Goal: Task Accomplishment & Management: Manage account settings

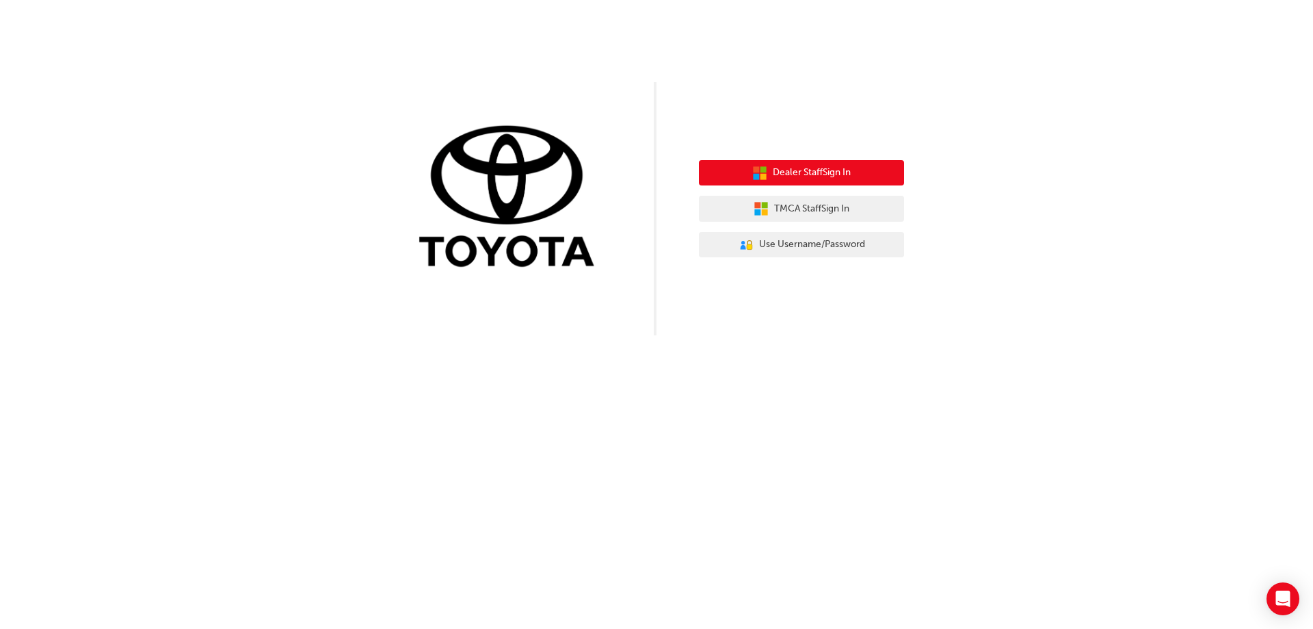
click at [795, 170] on span "Dealer Staff Sign In" at bounding box center [812, 173] width 78 height 16
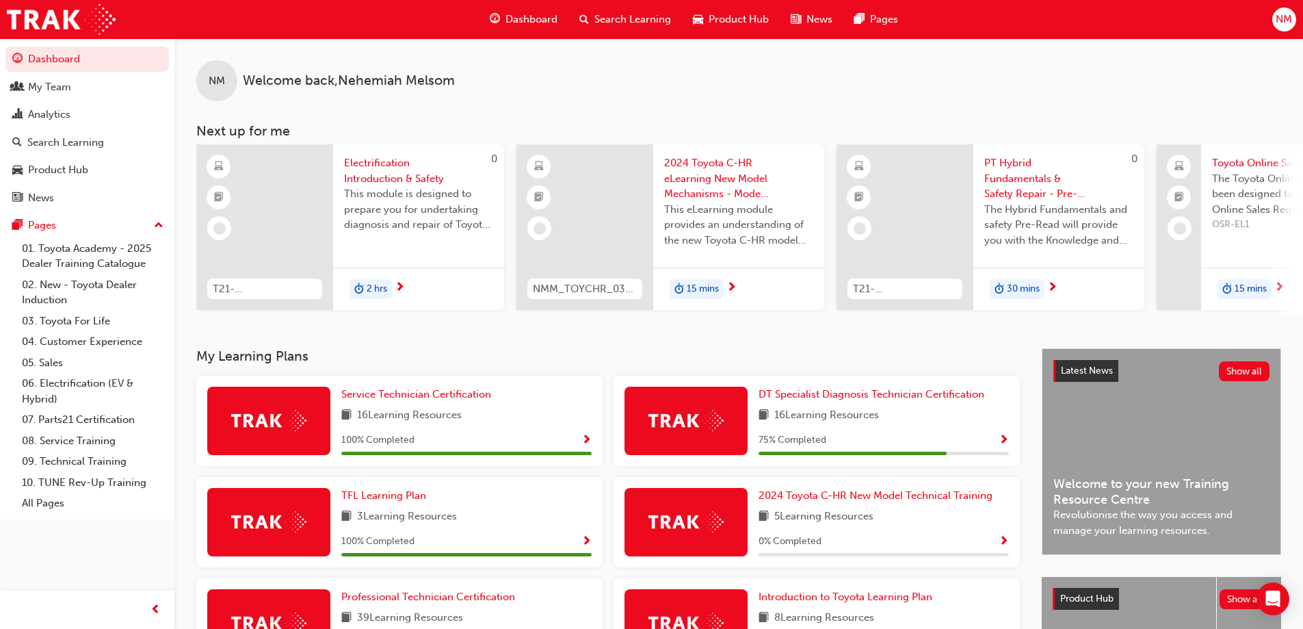
click at [616, 10] on div "Search Learning" at bounding box center [625, 19] width 114 height 28
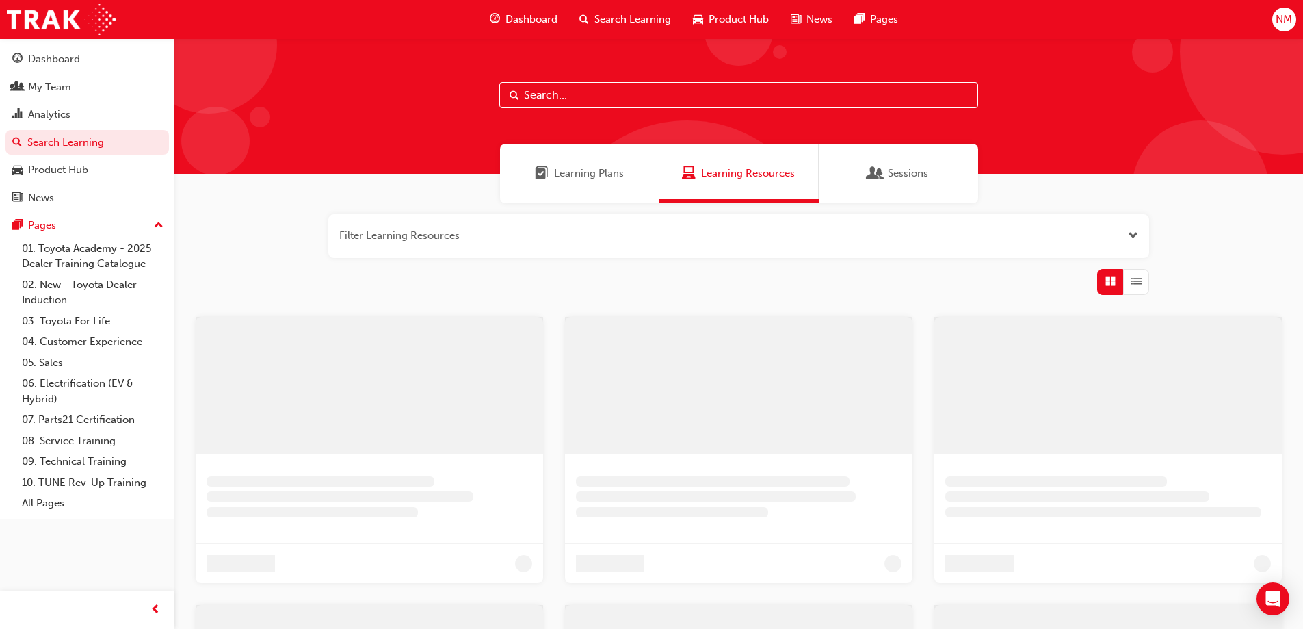
click at [567, 96] on input "text" at bounding box center [738, 95] width 479 height 26
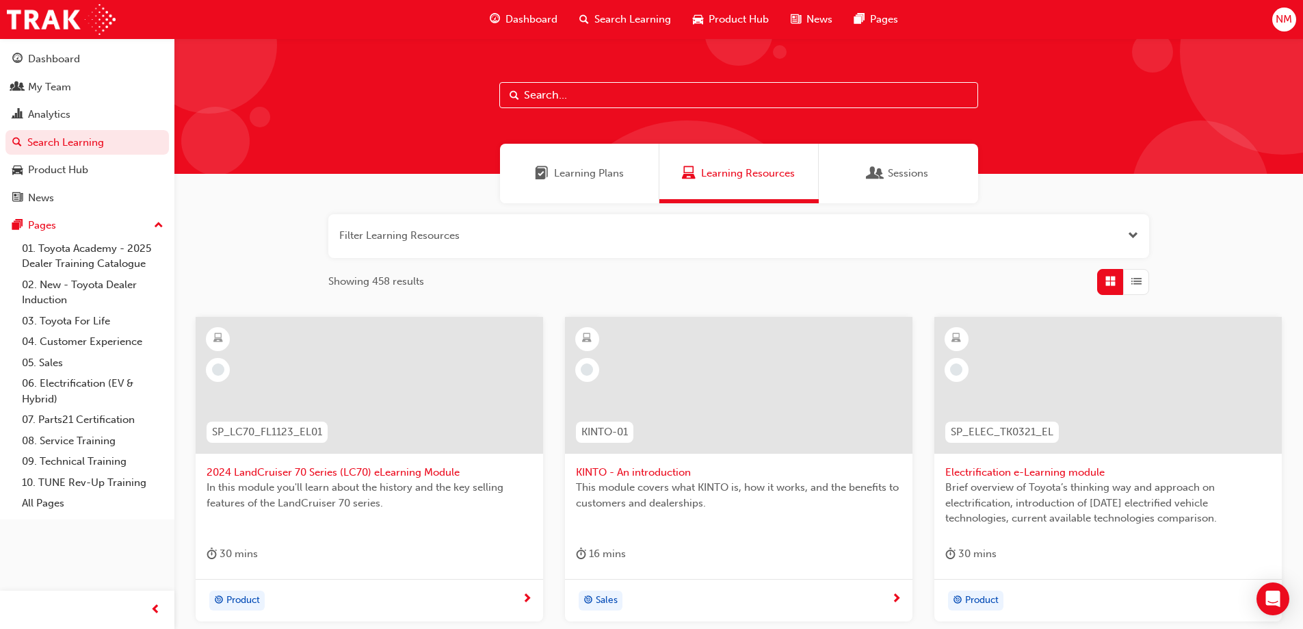
paste input "TFLIAVC"
type input "TFLIAVC"
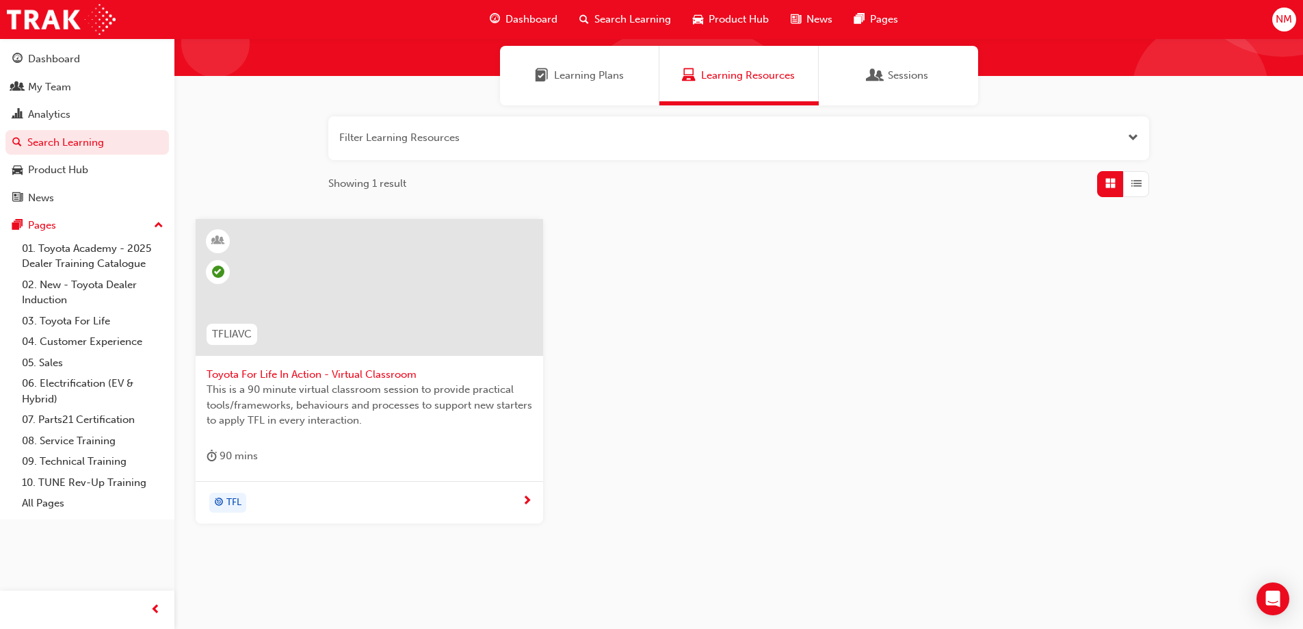
scroll to position [125, 0]
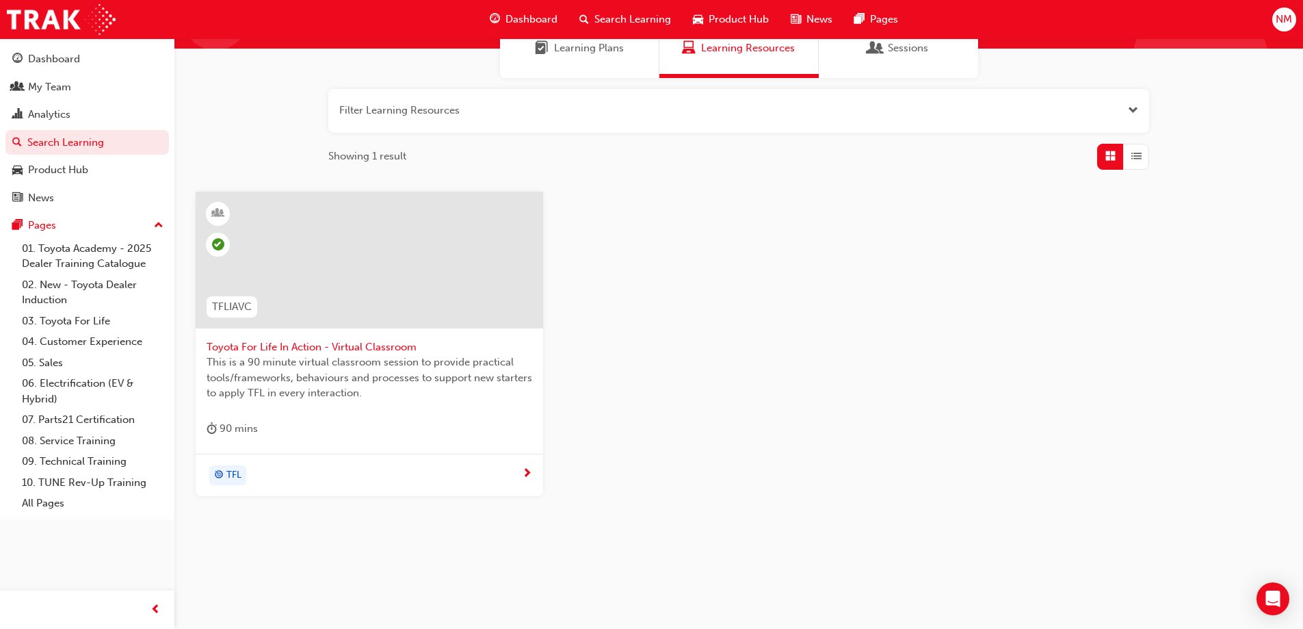
click at [352, 278] on div at bounding box center [369, 260] width 347 height 137
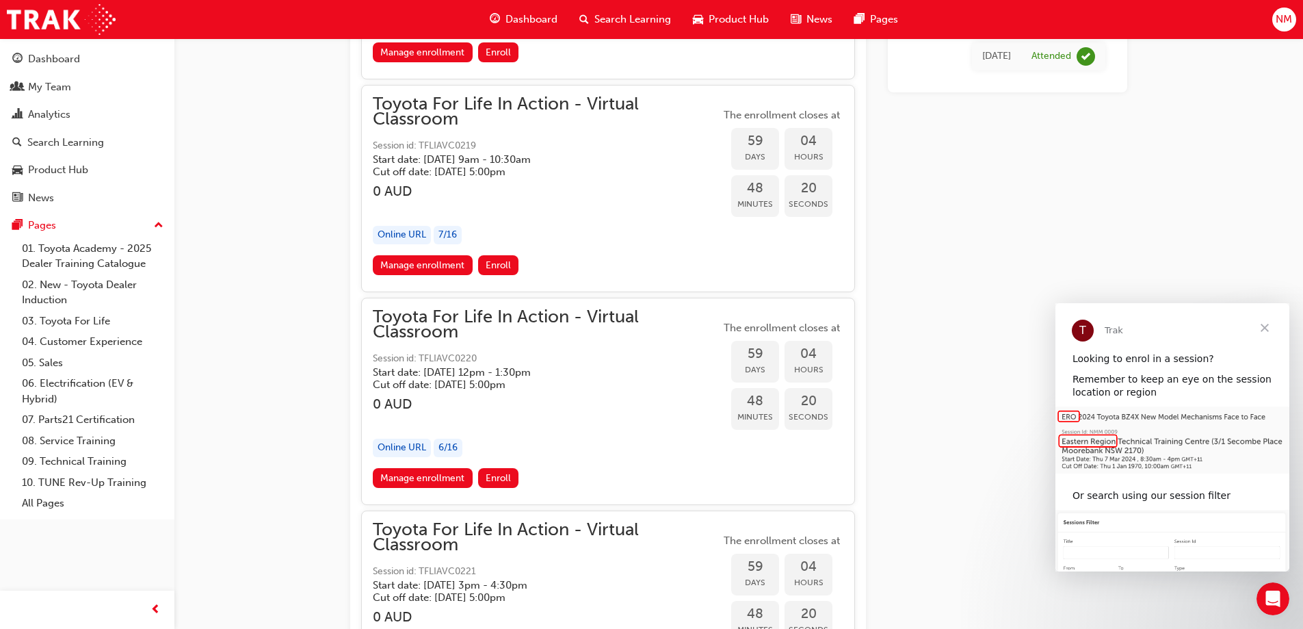
scroll to position [15707, 0]
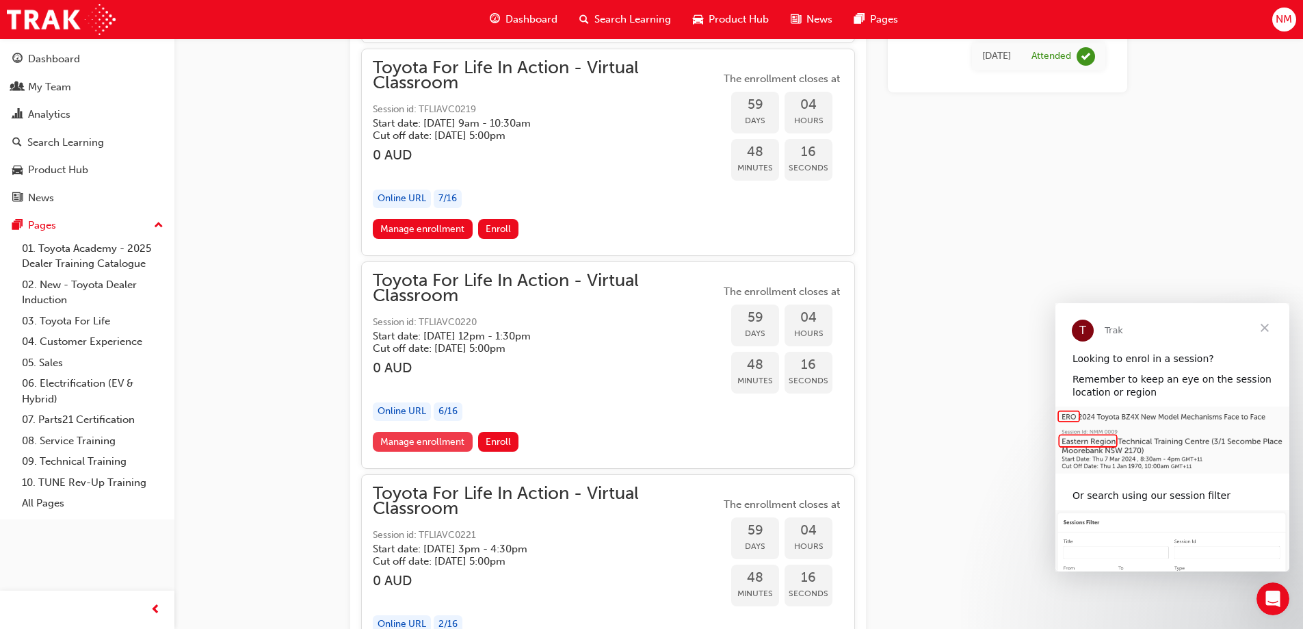
click at [427, 441] on link "Manage enrollment" at bounding box center [423, 442] width 100 height 20
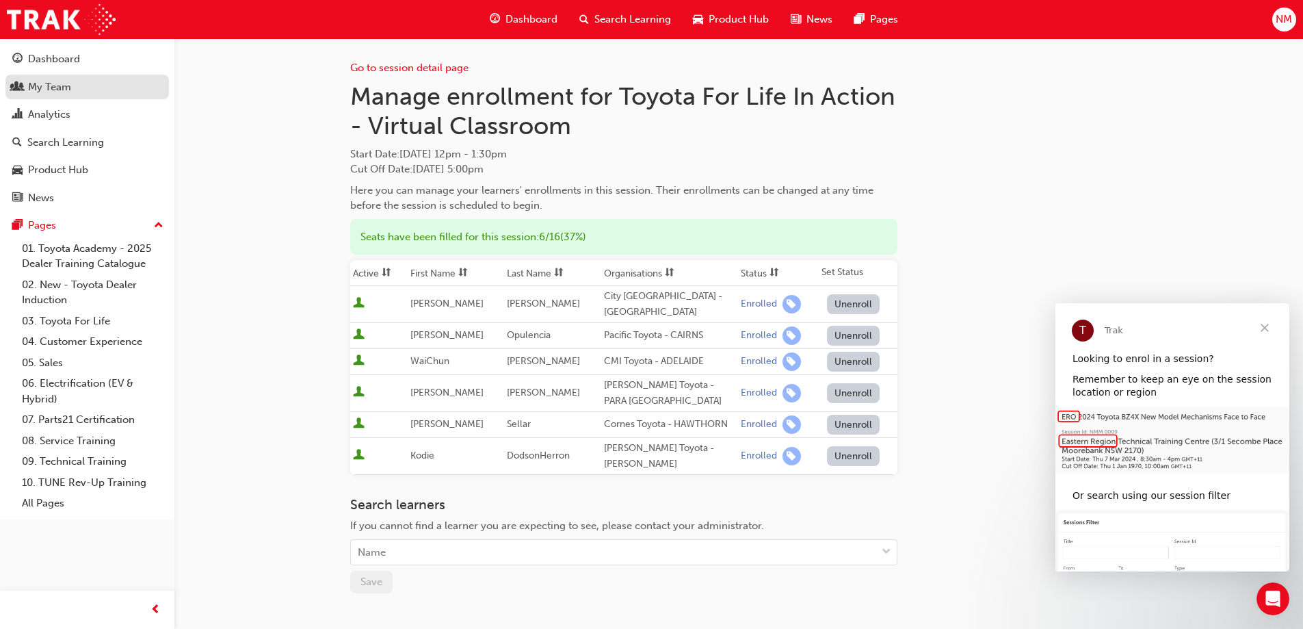
click at [53, 85] on div "My Team" at bounding box center [49, 87] width 43 height 16
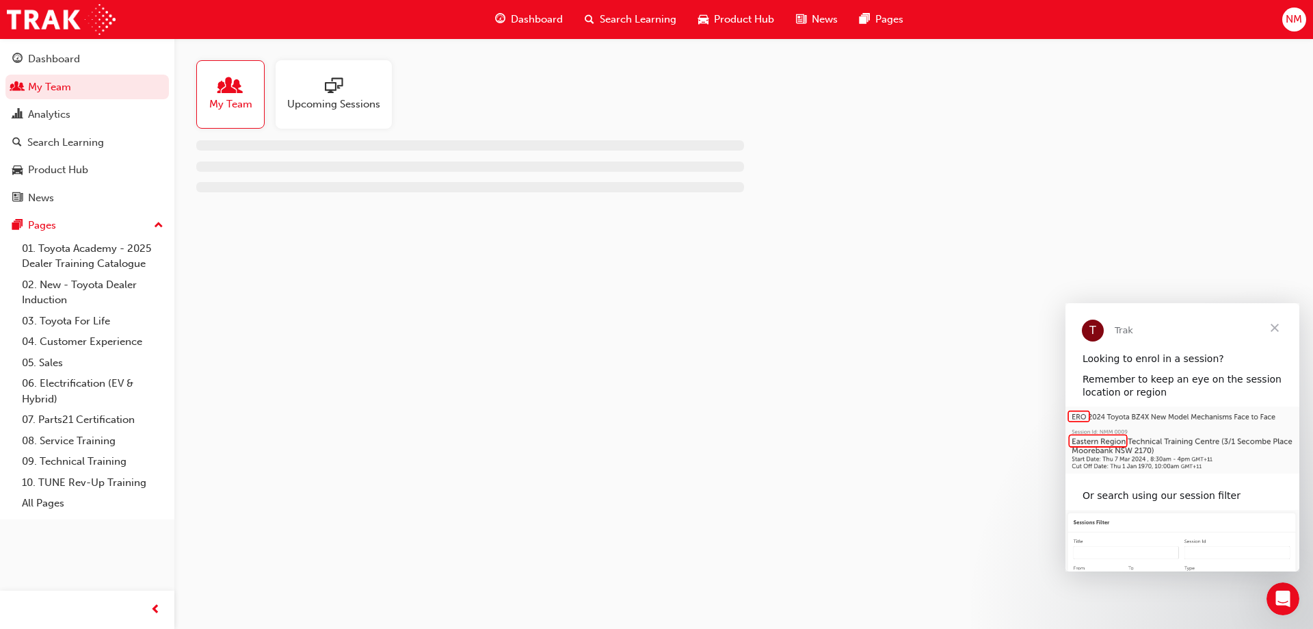
click at [223, 96] on span "people-icon" at bounding box center [231, 86] width 18 height 19
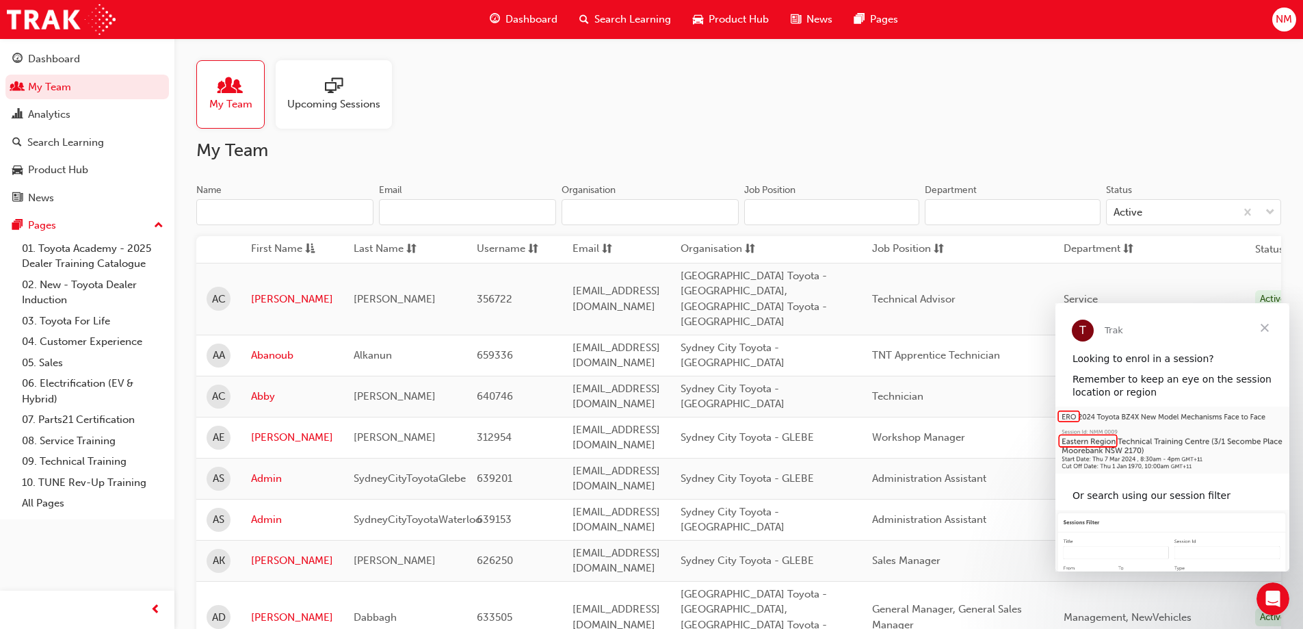
click at [254, 219] on input "Name" at bounding box center [284, 212] width 177 height 26
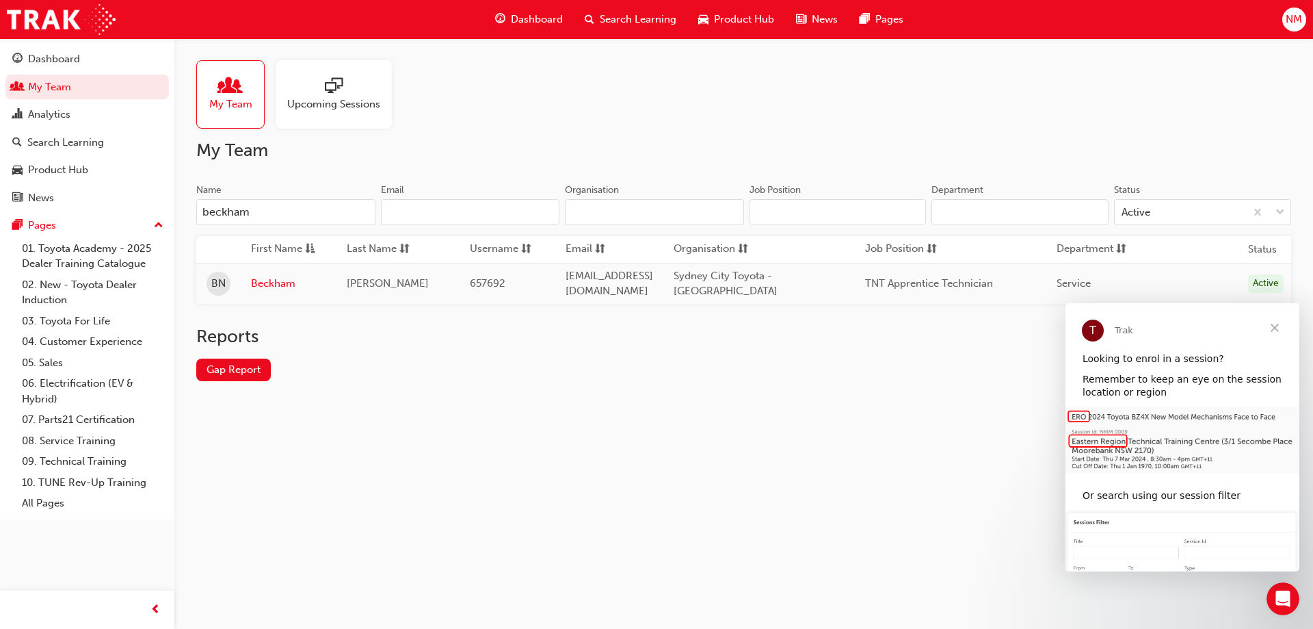
type input "beckham"
click at [252, 284] on link "Beckham" at bounding box center [288, 284] width 75 height 16
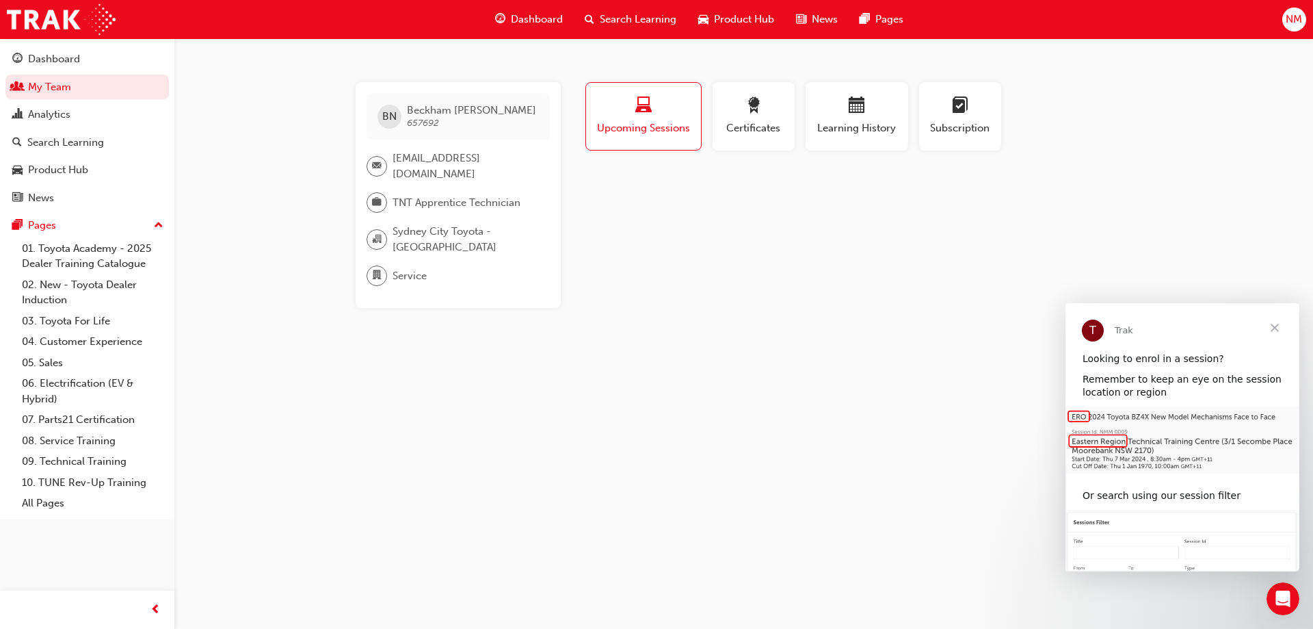
click at [657, 125] on span "Upcoming Sessions" at bounding box center [643, 128] width 94 height 16
click at [765, 144] on button "Certificates" at bounding box center [754, 116] width 82 height 68
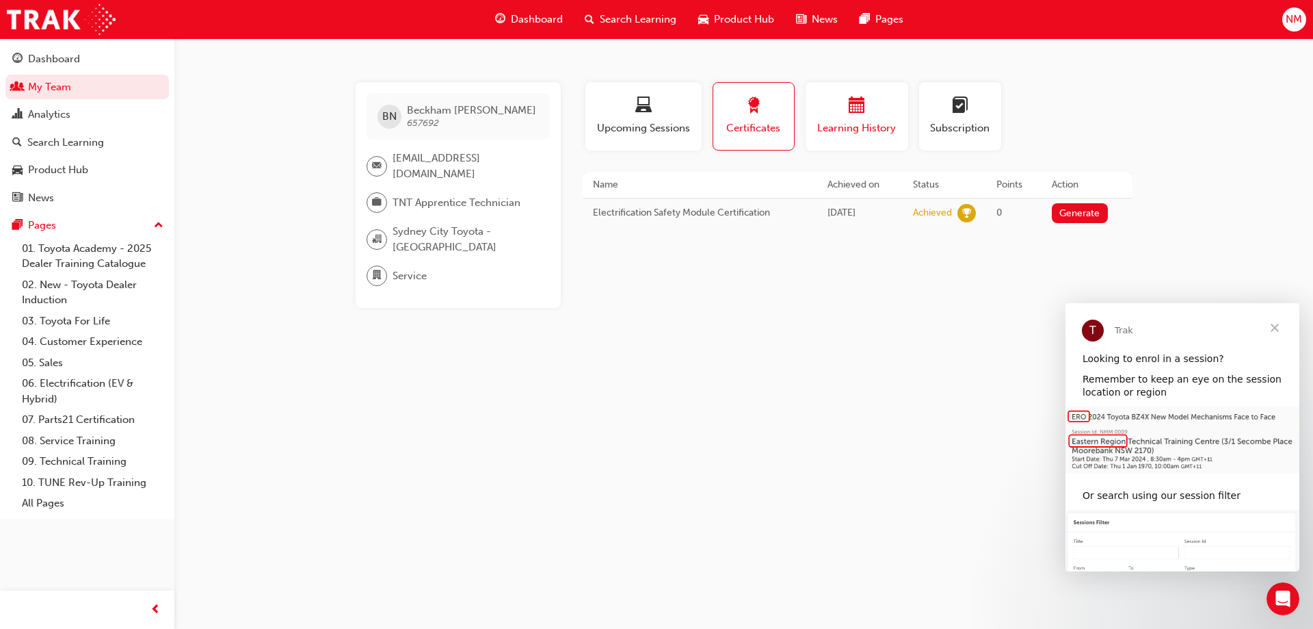
click at [839, 126] on span "Learning History" at bounding box center [857, 128] width 82 height 16
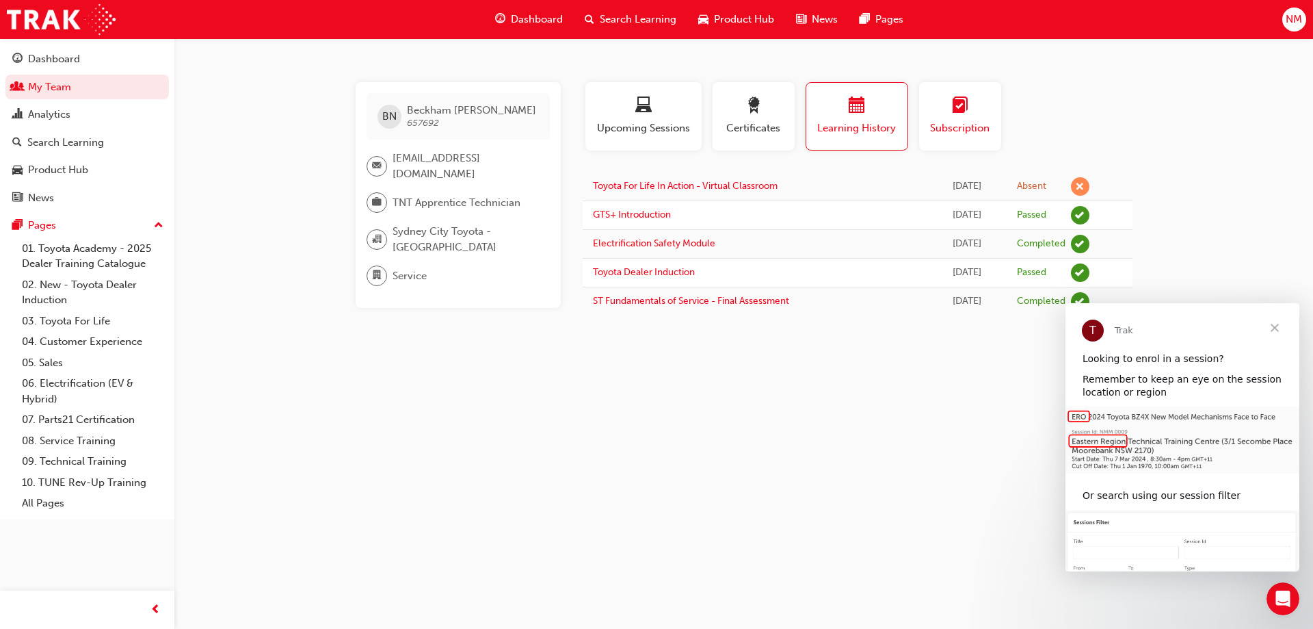
click at [965, 115] on span "learningplan-icon" at bounding box center [960, 106] width 16 height 18
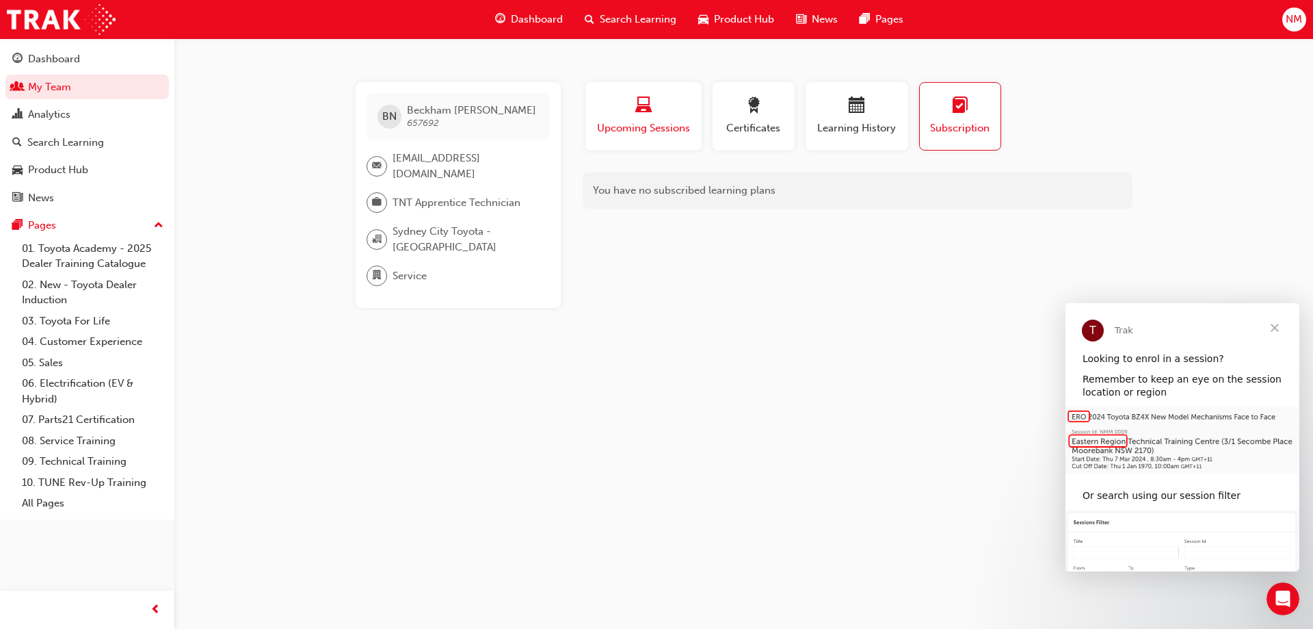
click at [629, 125] on span "Upcoming Sessions" at bounding box center [644, 128] width 96 height 16
click at [607, 22] on span "Search Learning" at bounding box center [638, 20] width 77 height 16
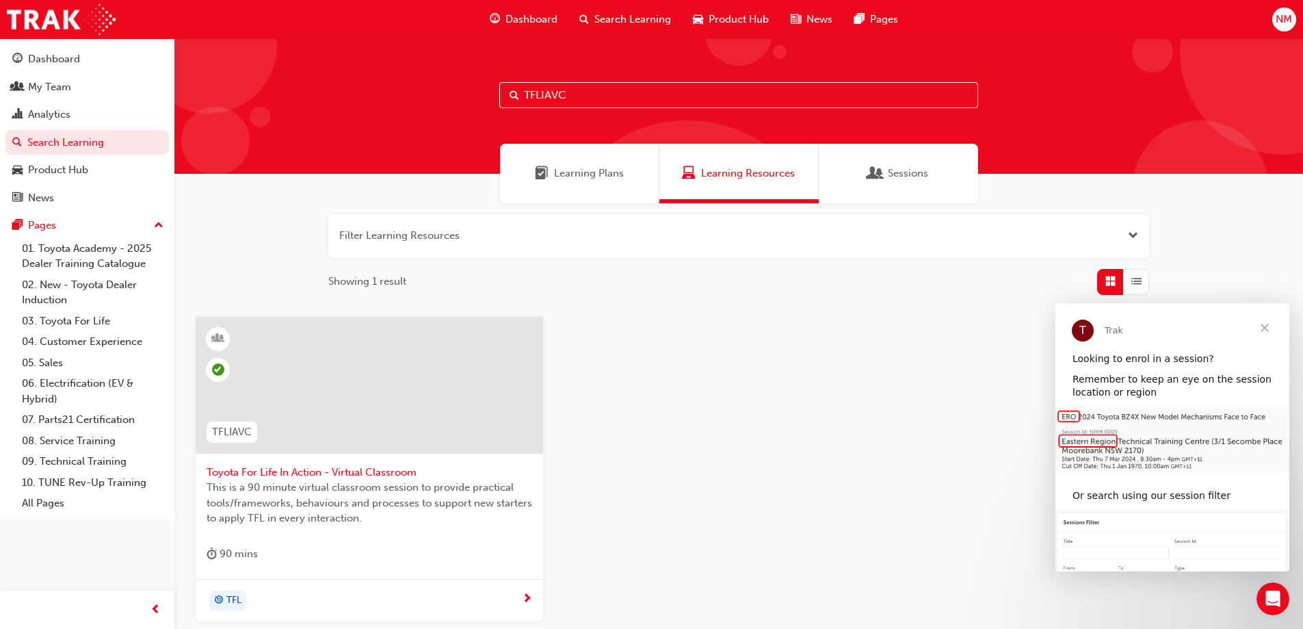
click at [581, 96] on input "TFLIAVC" at bounding box center [738, 95] width 479 height 26
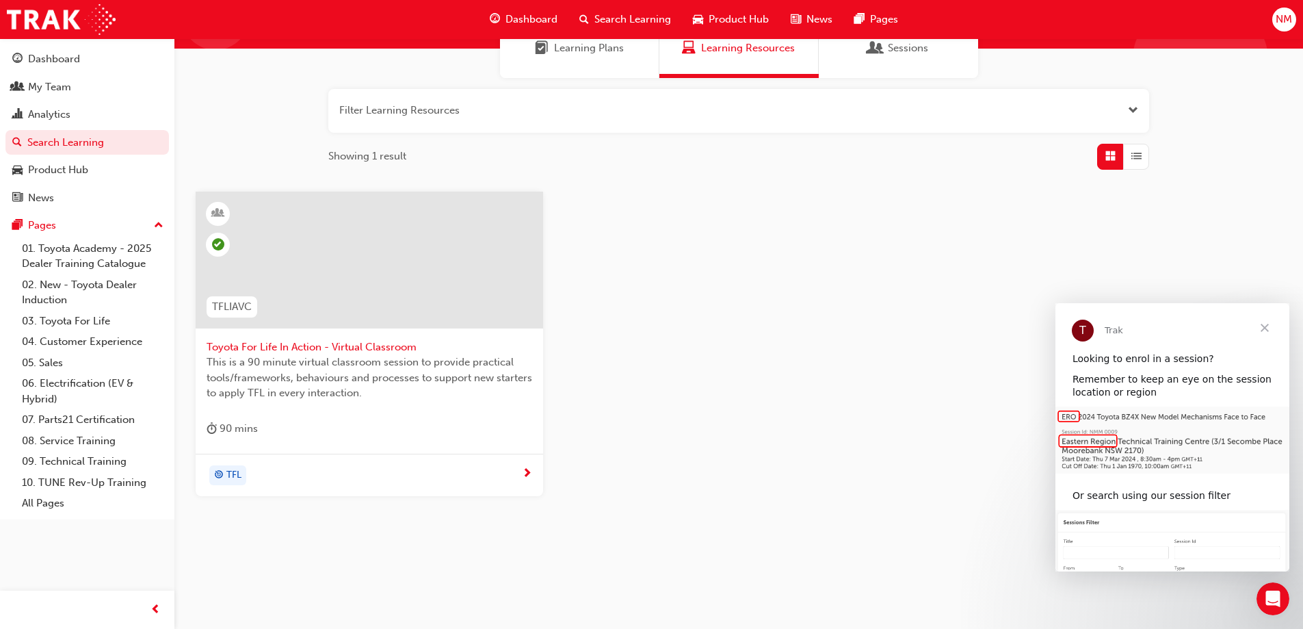
click at [234, 476] on span "TFL" at bounding box center [233, 475] width 15 height 16
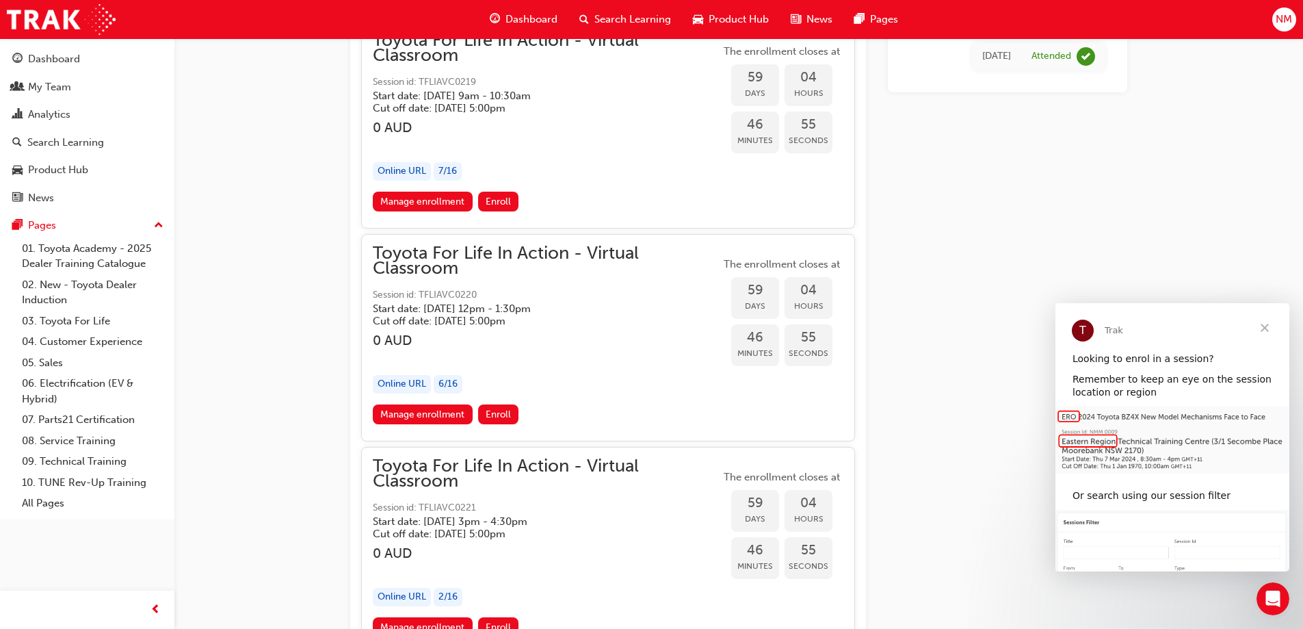
scroll to position [15789, 0]
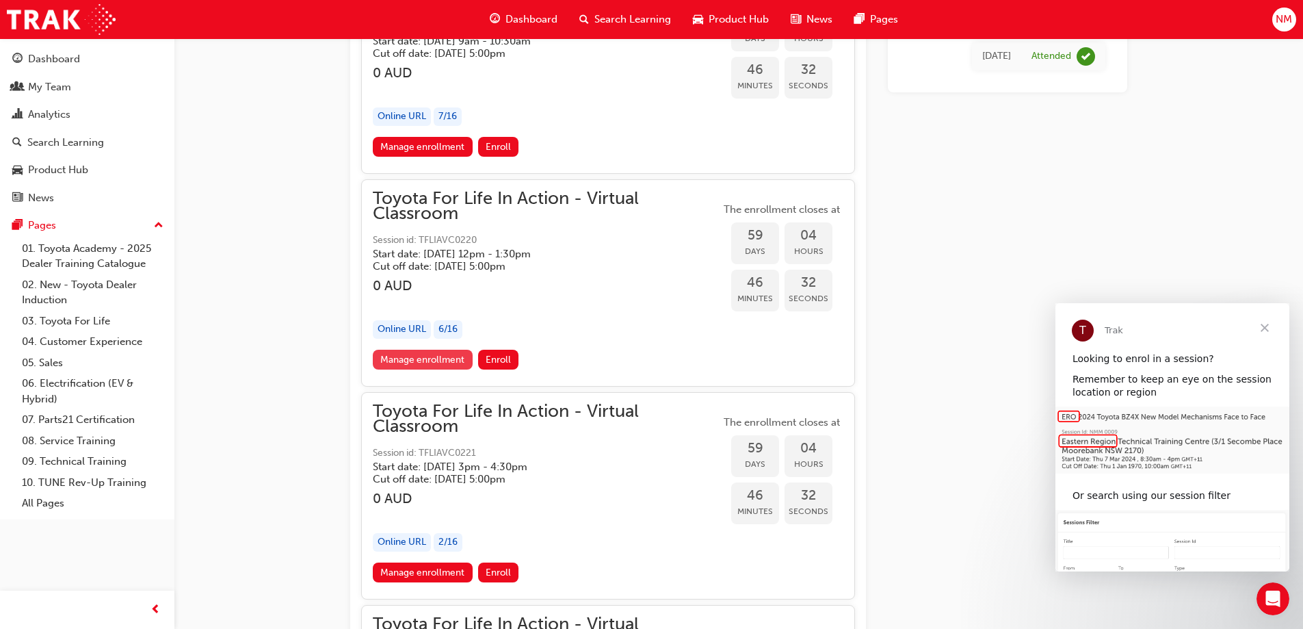
click at [427, 361] on link "Manage enrollment" at bounding box center [423, 360] width 100 height 20
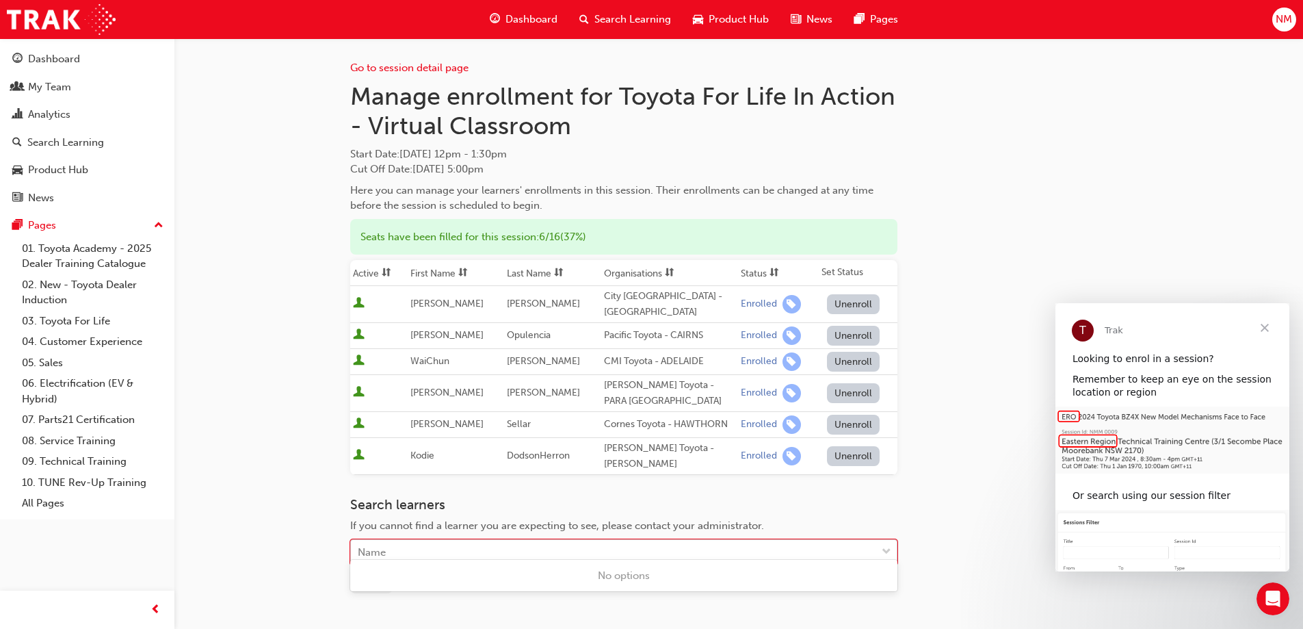
click at [384, 544] on div "Name" at bounding box center [372, 552] width 28 height 16
type input "ngu"
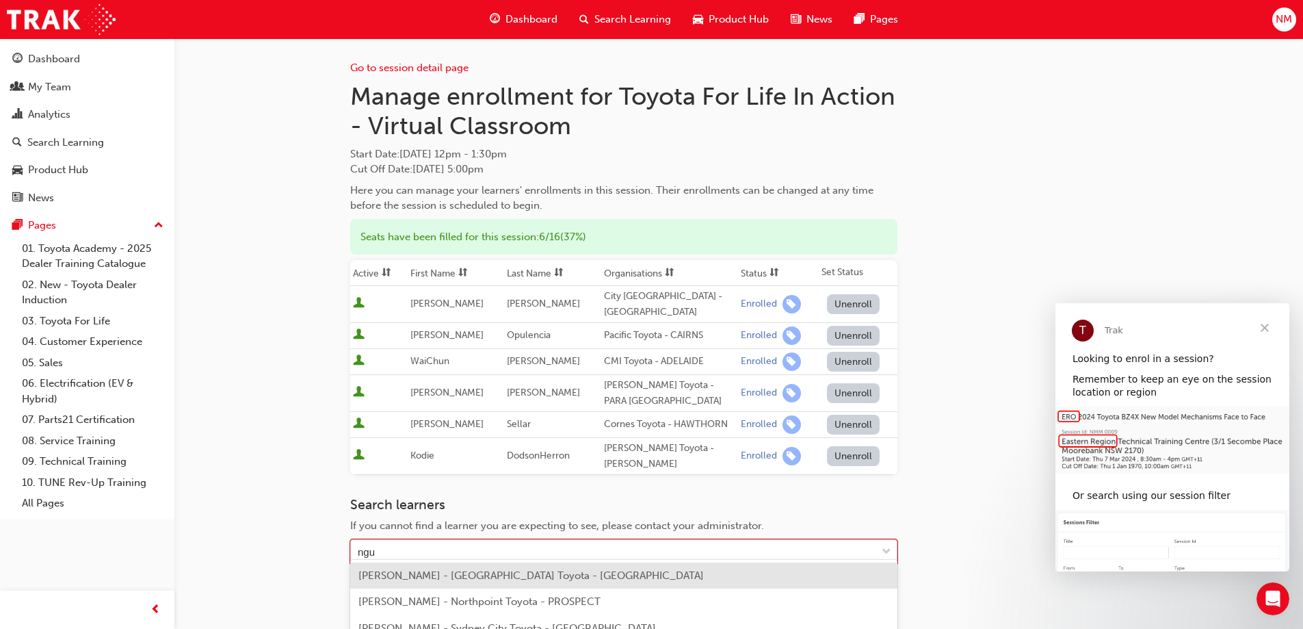
click at [422, 579] on span "[PERSON_NAME] - [GEOGRAPHIC_DATA] Toyota - [GEOGRAPHIC_DATA]" at bounding box center [530, 575] width 345 height 12
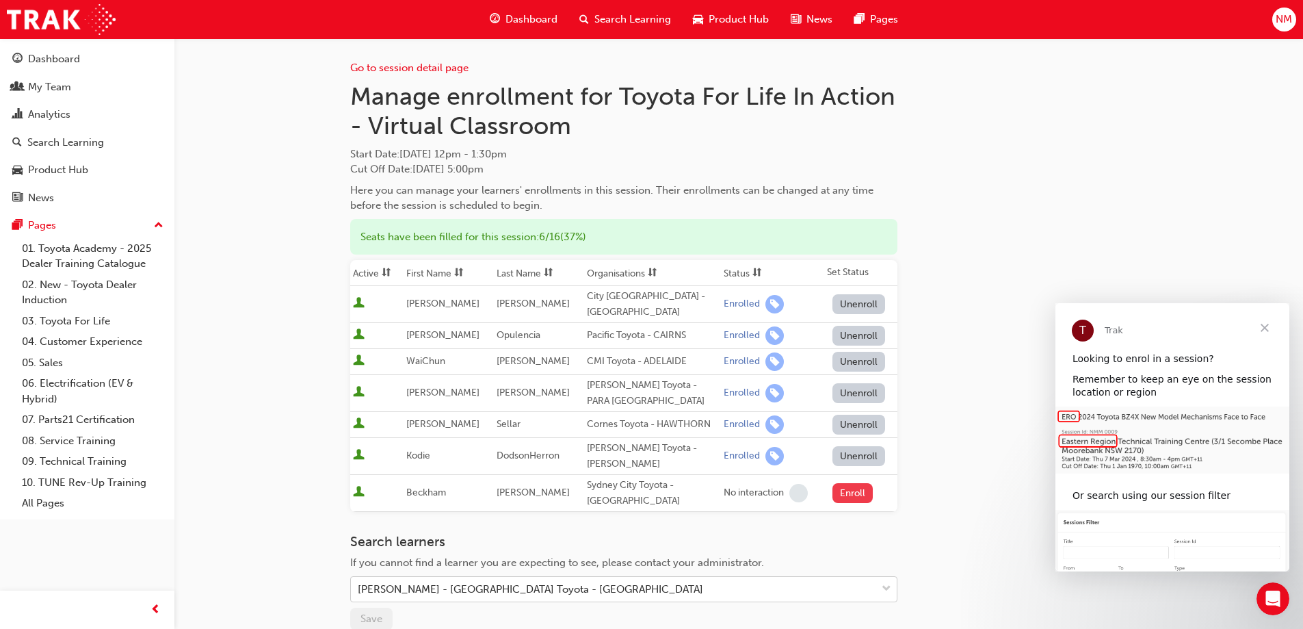
click at [846, 483] on button "Enroll" at bounding box center [852, 493] width 41 height 20
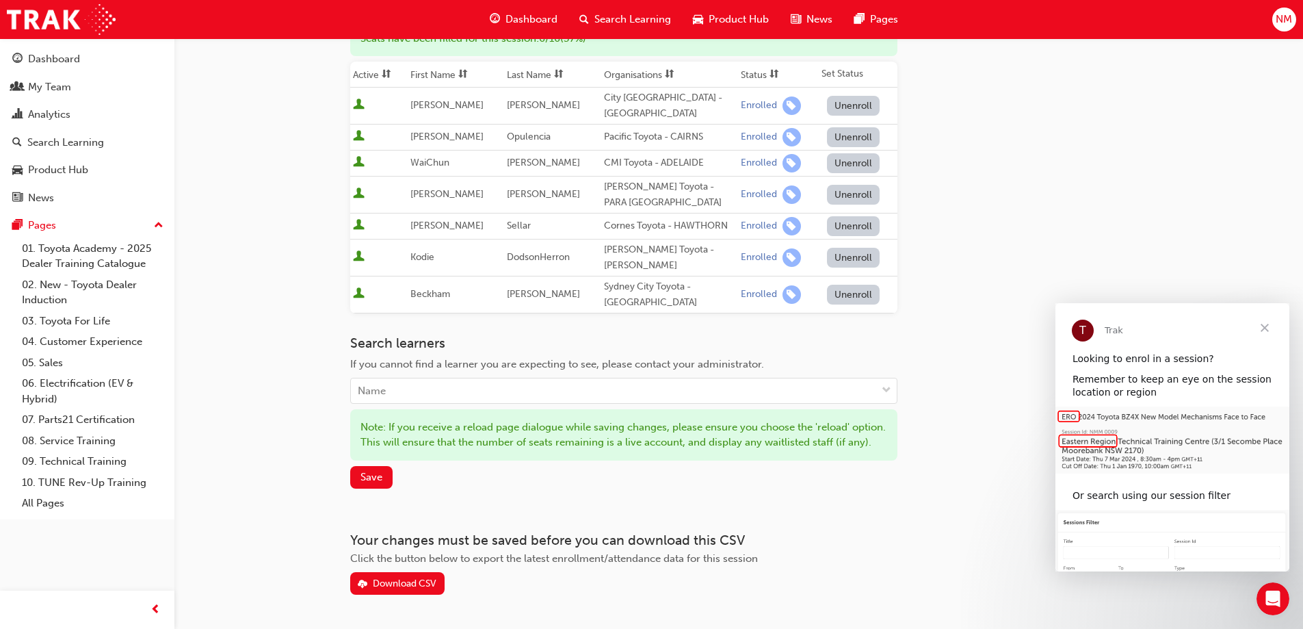
scroll to position [205, 0]
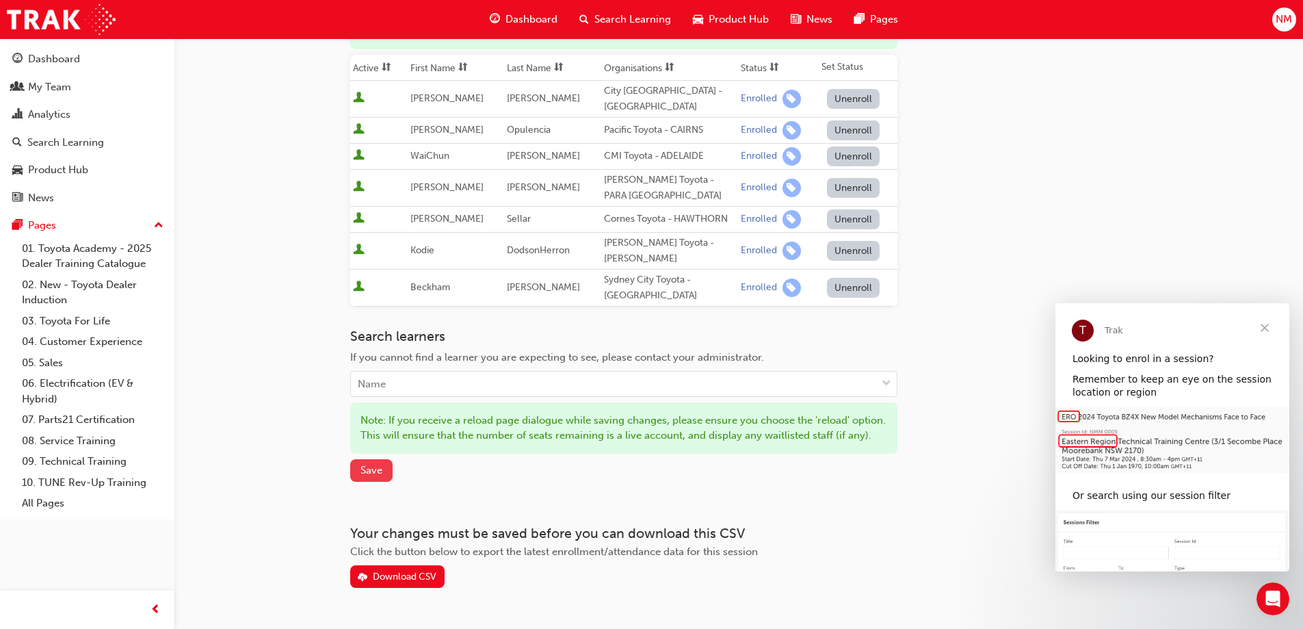
click at [384, 471] on button "Save" at bounding box center [371, 470] width 42 height 23
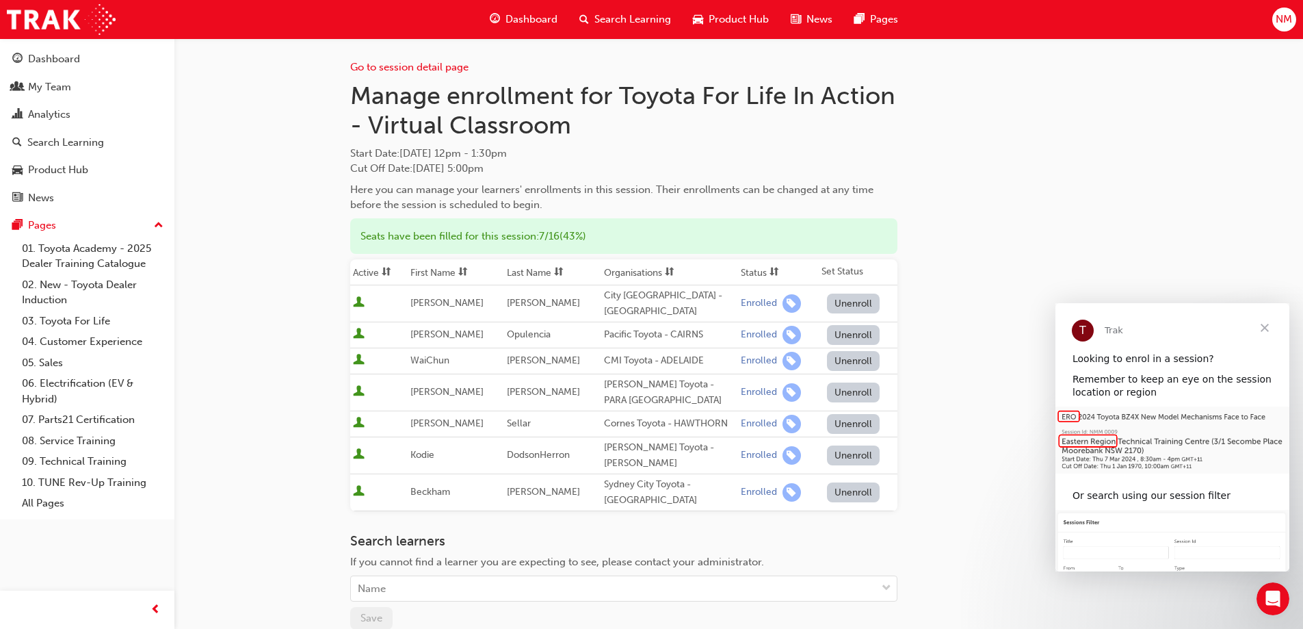
scroll to position [0, 0]
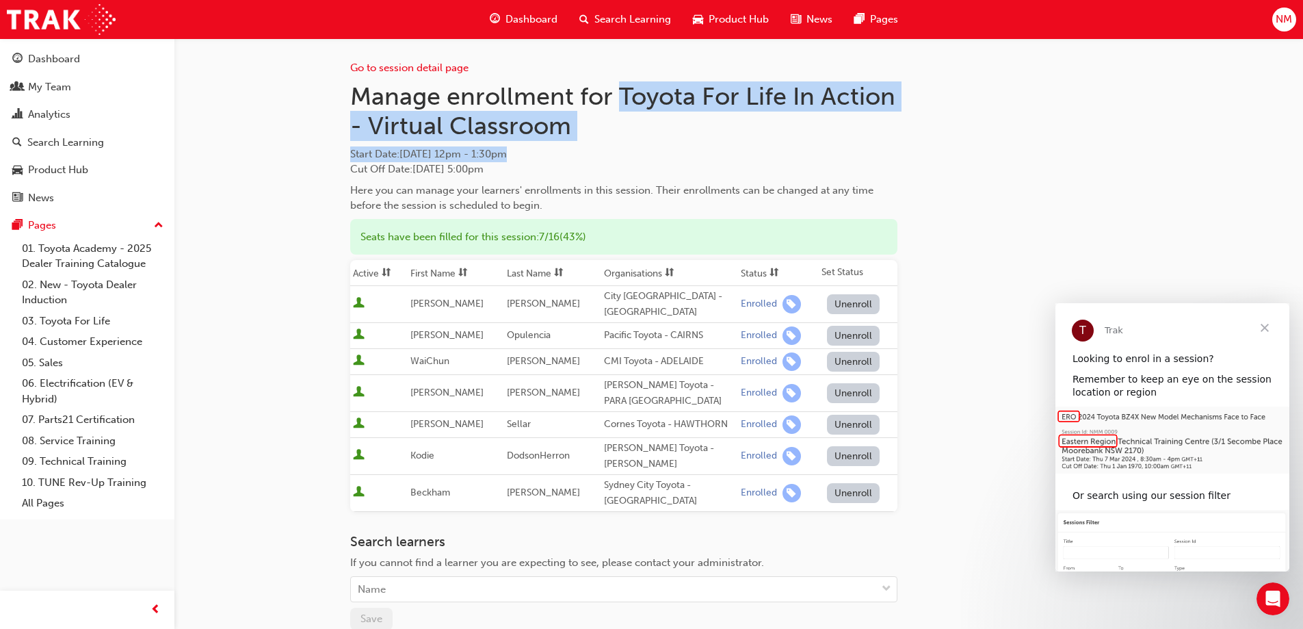
drag, startPoint x: 620, startPoint y: 98, endPoint x: 602, endPoint y: 146, distance: 51.1
click at [602, 145] on div "Manage enrollment for Toyota For Life In Action - Virtual Classroom Start Date …" at bounding box center [623, 147] width 547 height 132
copy div "Toyota For Life In Action - Virtual Classroom Start Date : [DATE] 12pm - 1:30pm"
